Goal: Contribute content

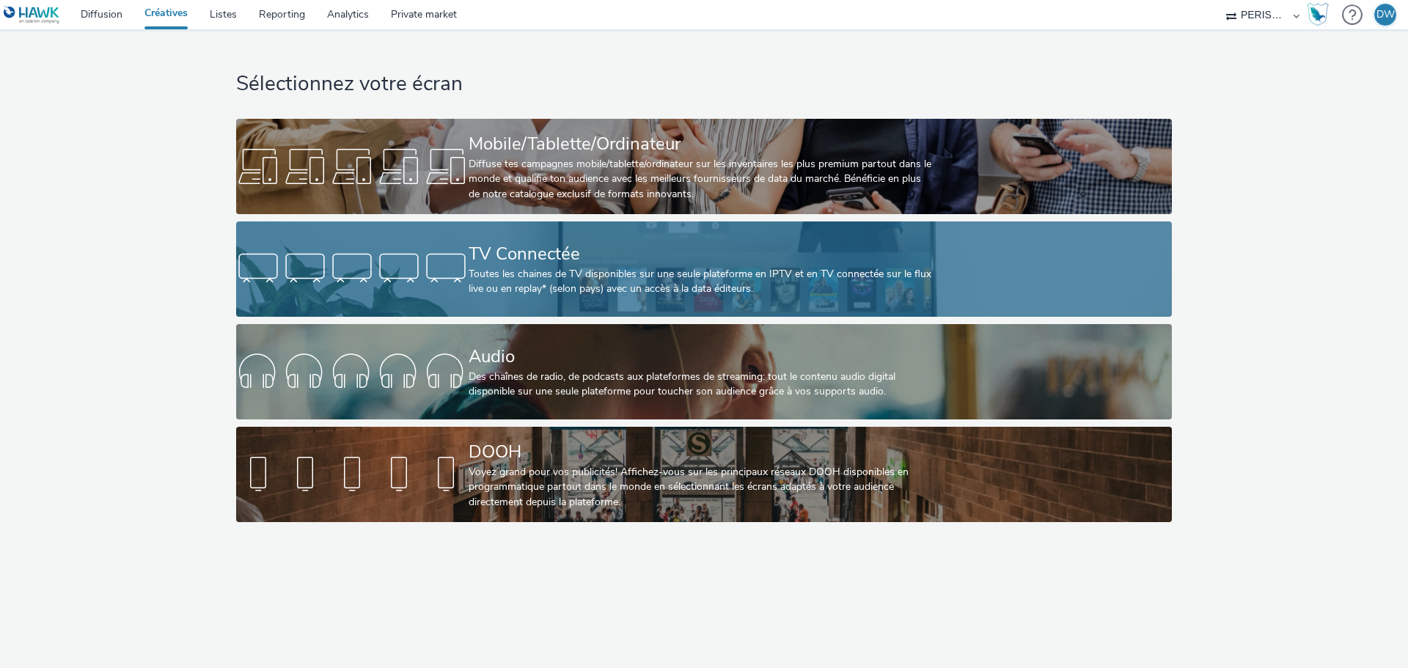
click at [569, 247] on div "TV Connectée" at bounding box center [700, 254] width 465 height 26
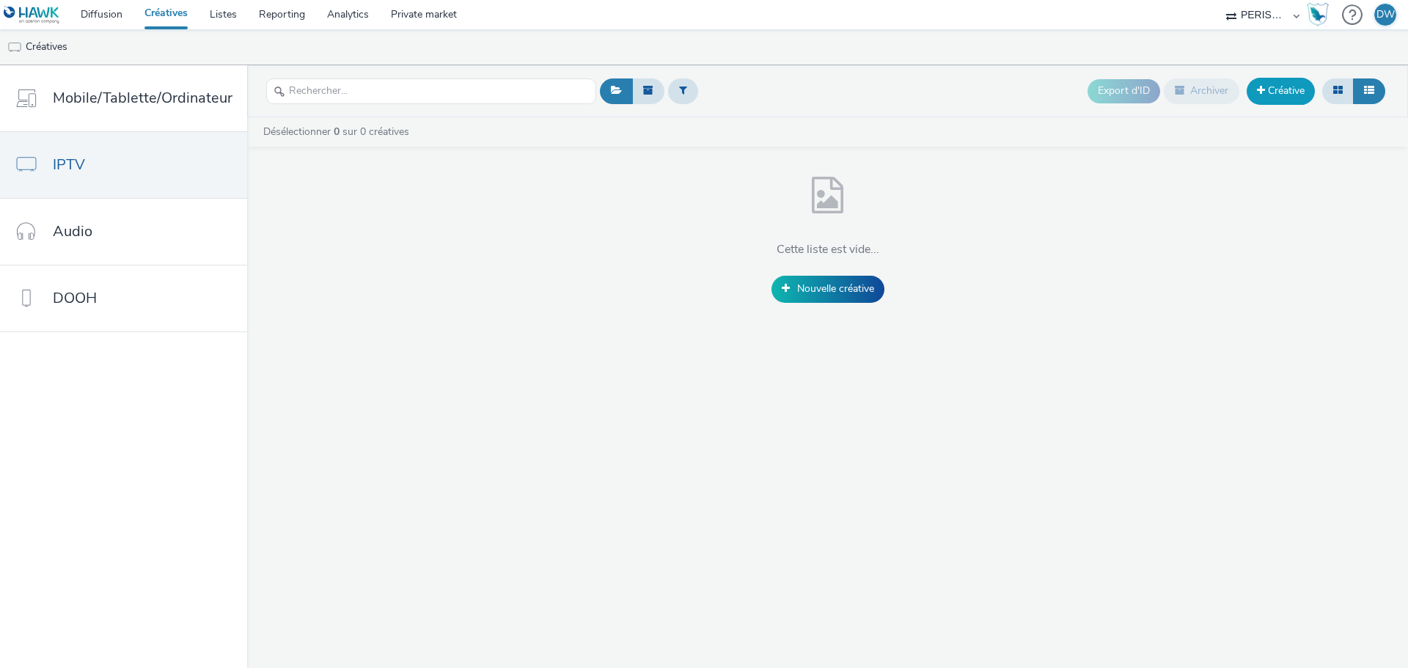
click at [1264, 93] on link "Créative" at bounding box center [1280, 91] width 68 height 26
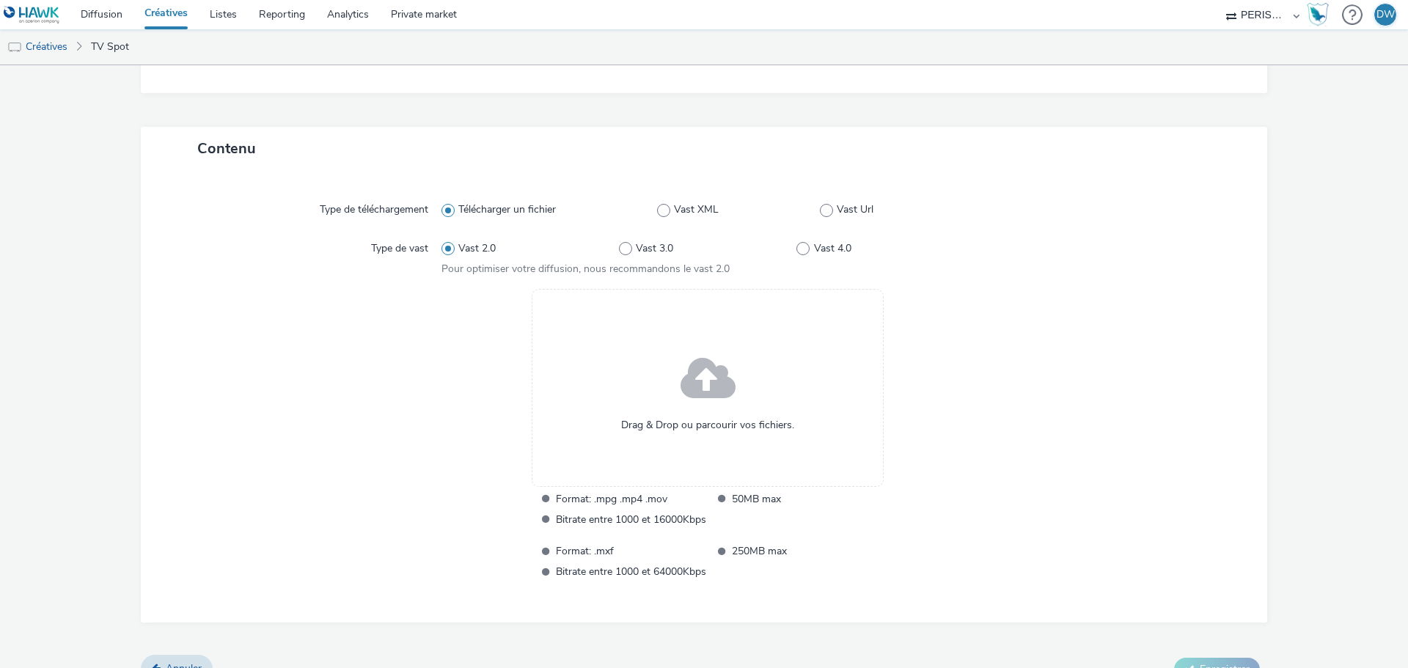
scroll to position [287, 0]
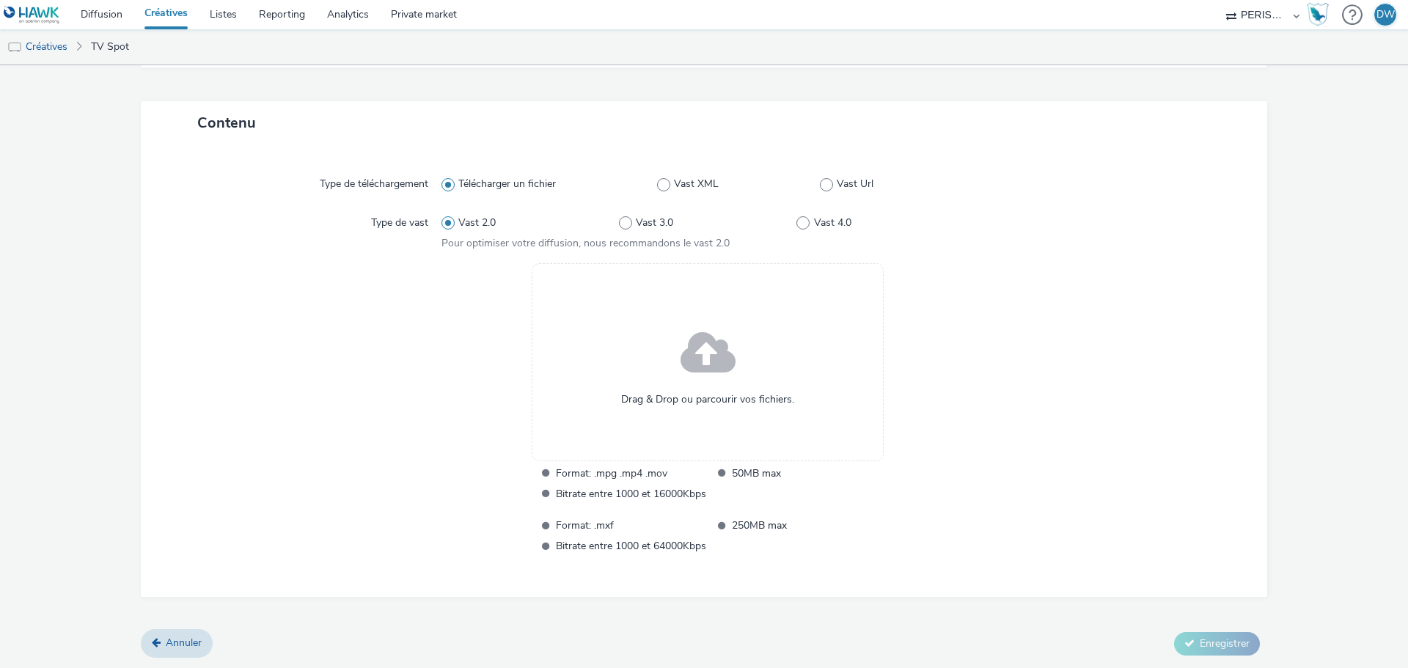
click at [662, 375] on div "Drag & Drop ou parcourir vos fichiers." at bounding box center [708, 362] width 352 height 198
click at [173, 631] on link "Annuler" at bounding box center [177, 643] width 72 height 28
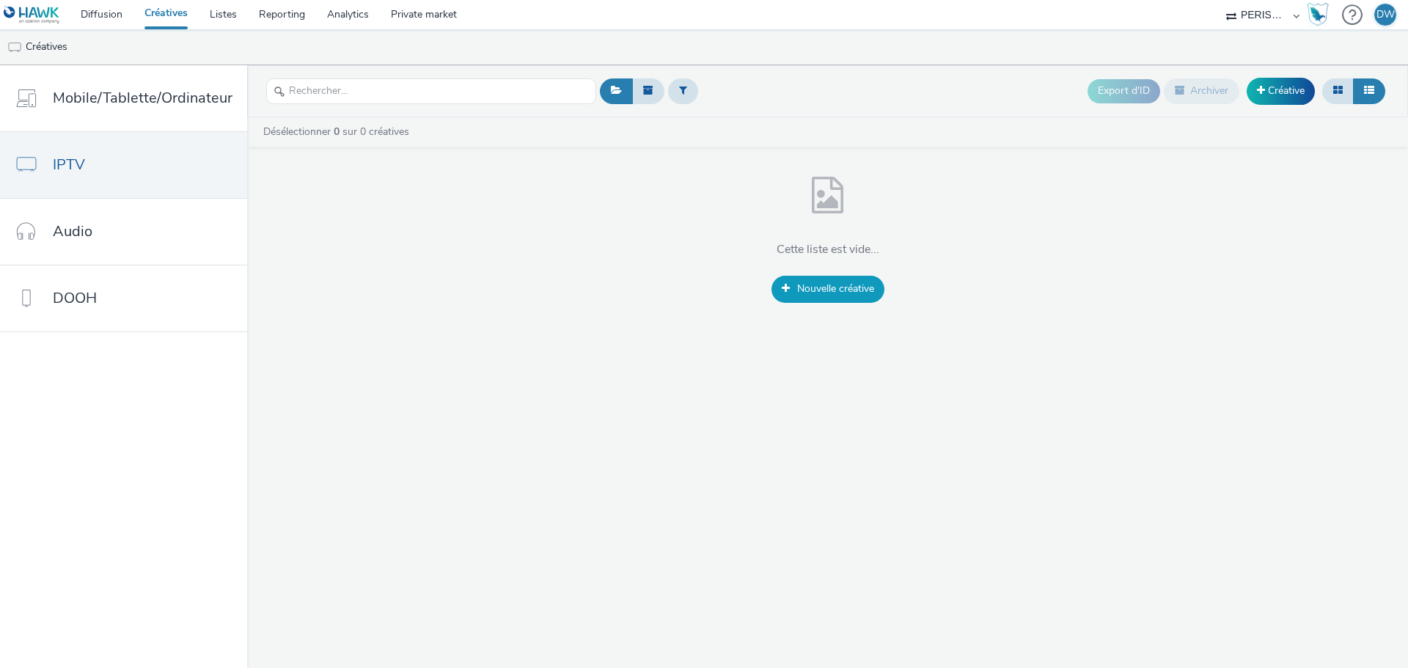
click at [809, 290] on span "Nouvelle créative" at bounding box center [835, 289] width 77 height 14
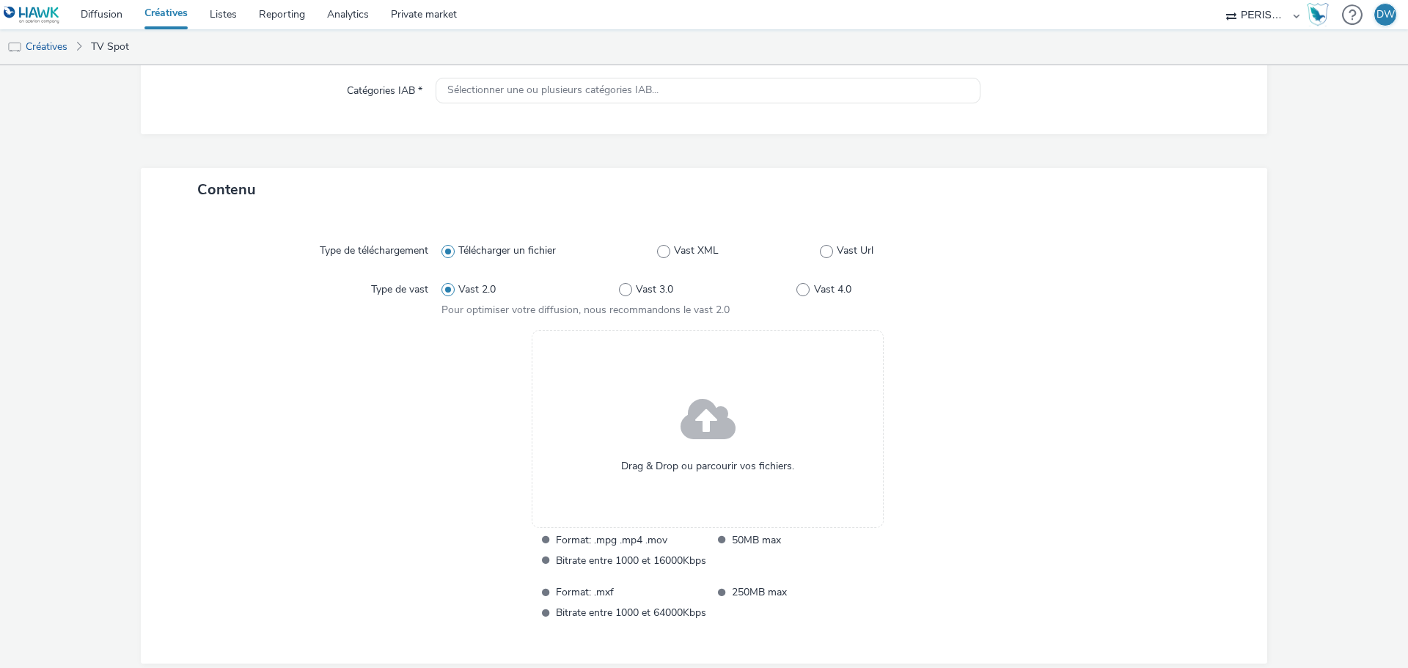
scroll to position [287, 0]
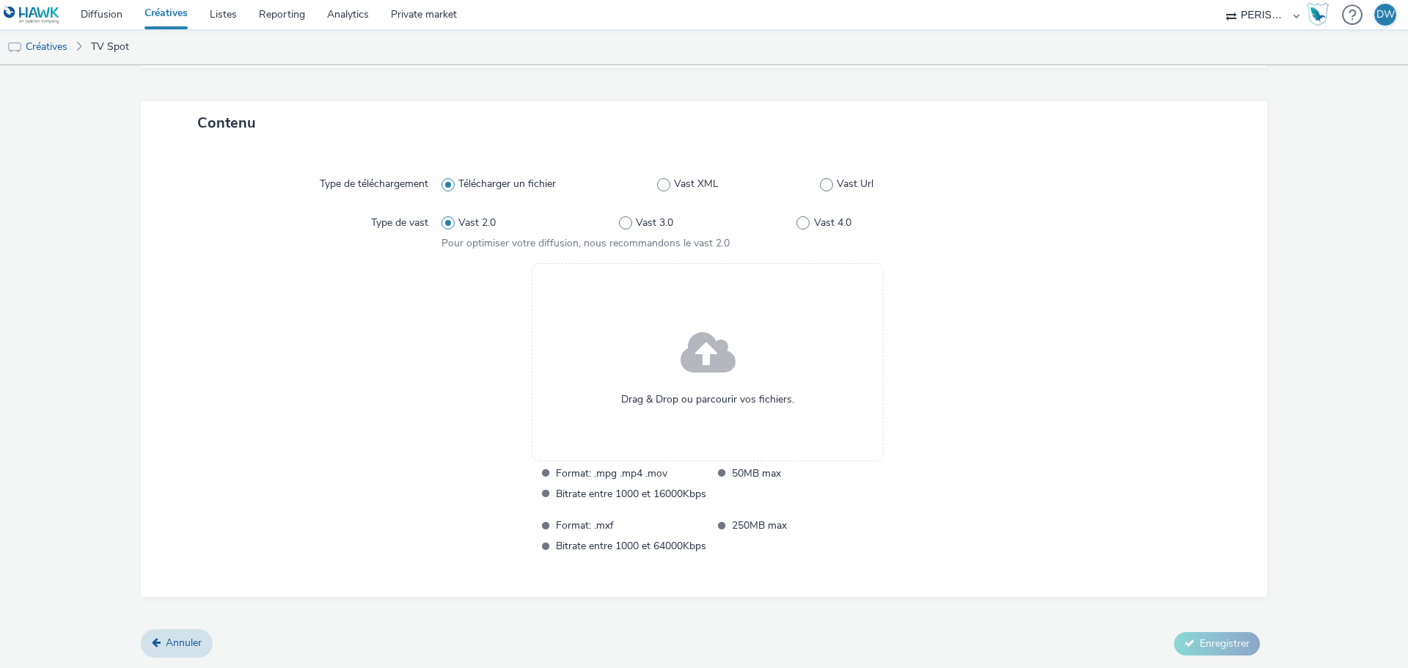
click at [18, 313] on form "Nouvelle créative Général Nom * 255 Annonceur * Sélectionner un annonceur... Ca…" at bounding box center [704, 224] width 1408 height 890
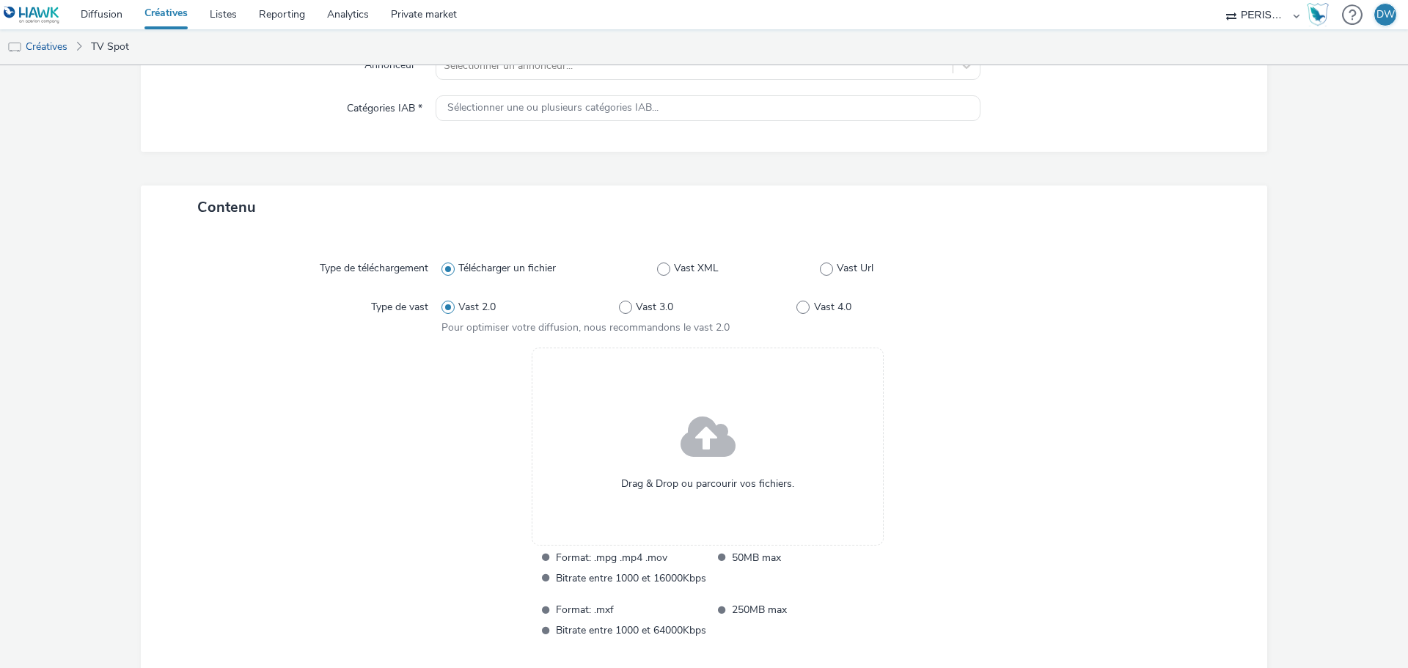
scroll to position [0, 0]
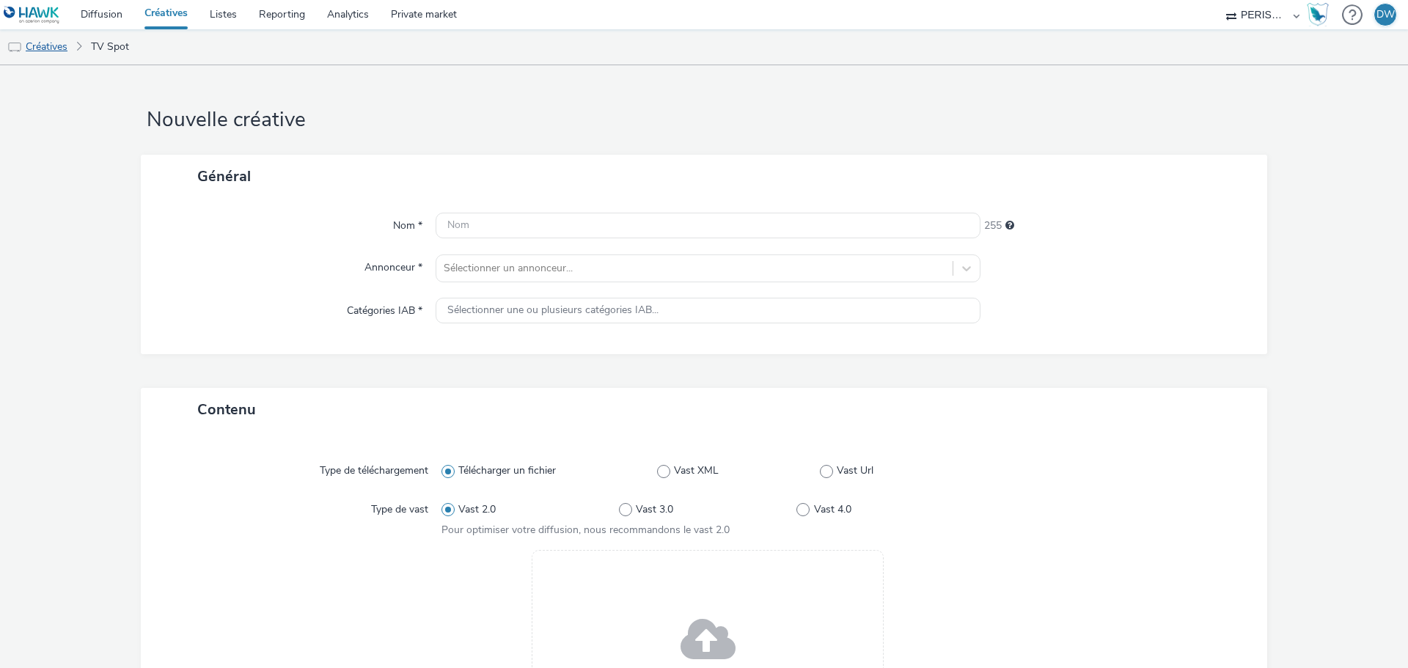
click at [34, 44] on link "Créatives" at bounding box center [37, 46] width 75 height 35
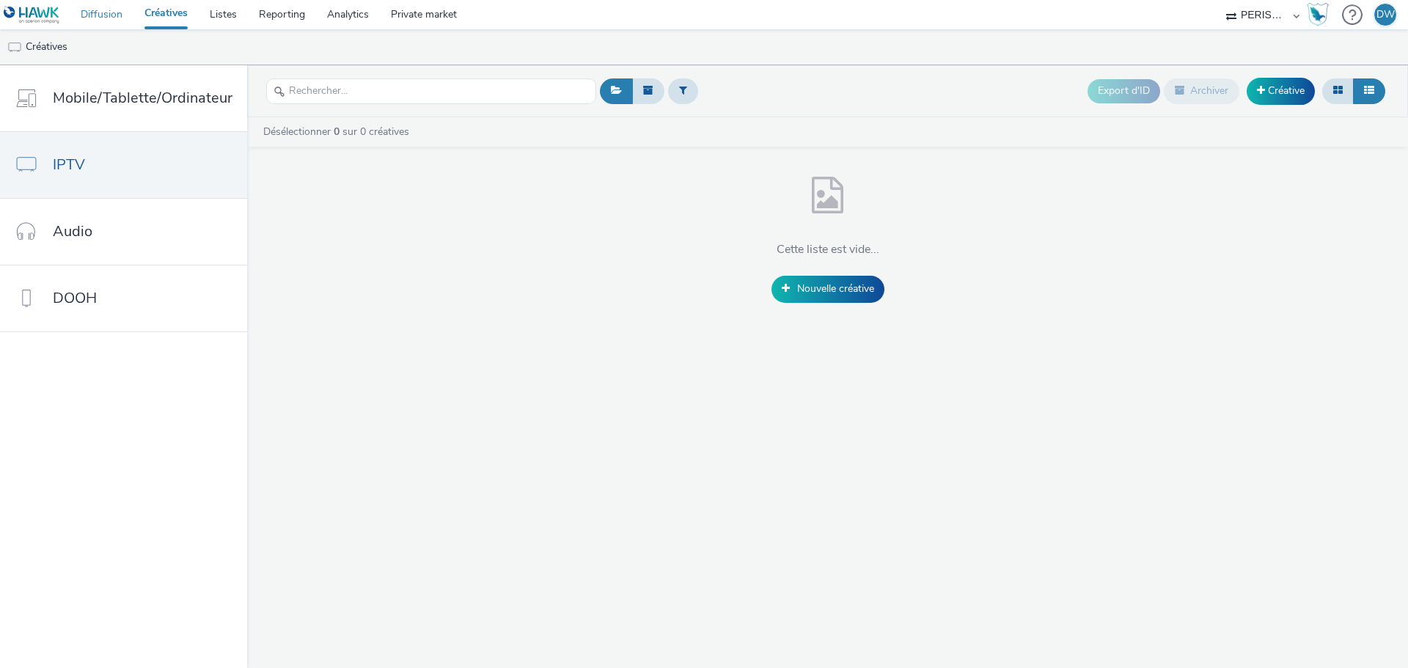
click at [108, 17] on link "Diffusion" at bounding box center [102, 14] width 64 height 29
